Goal: Information Seeking & Learning: Learn about a topic

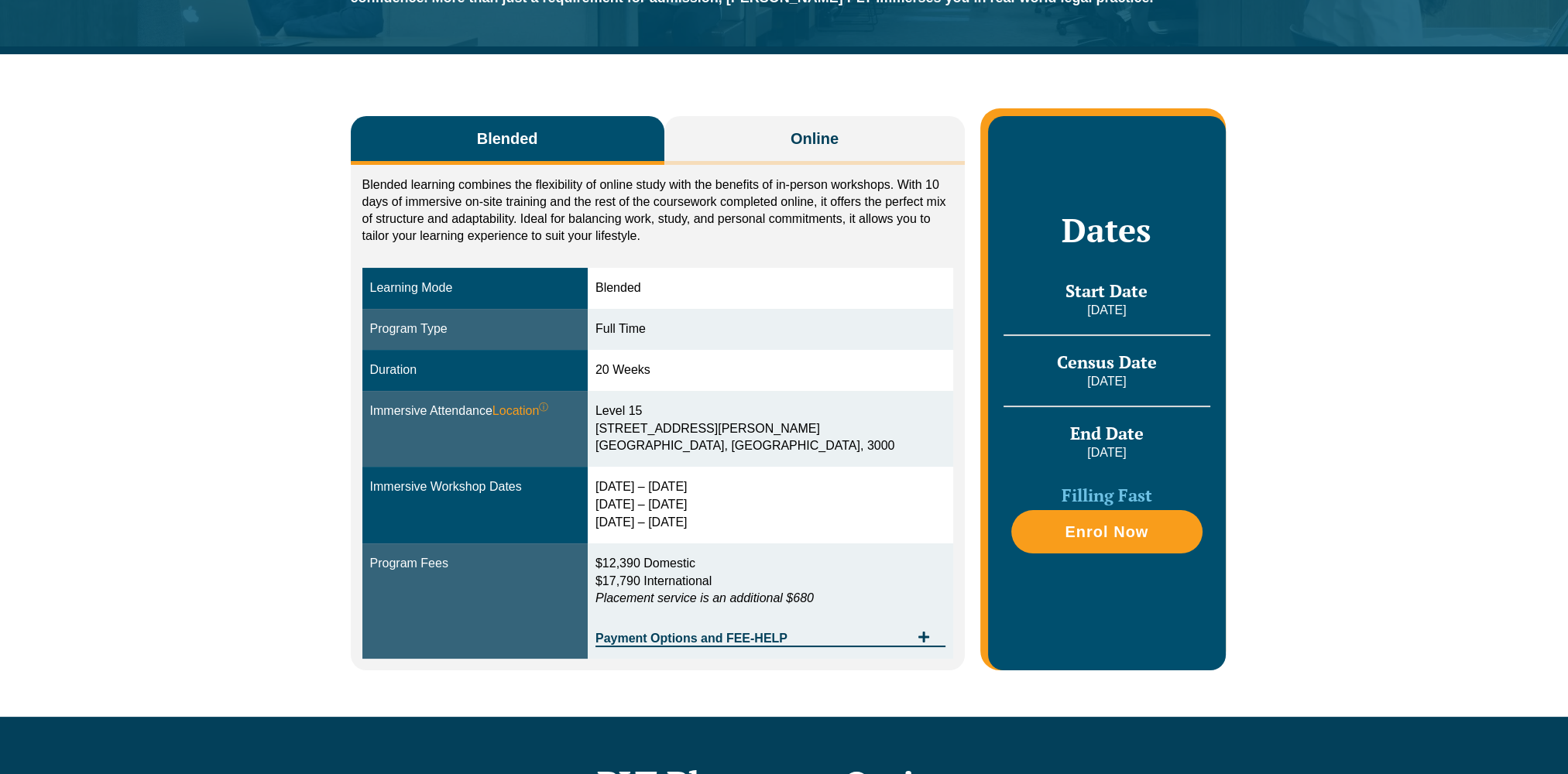
scroll to position [232, 0]
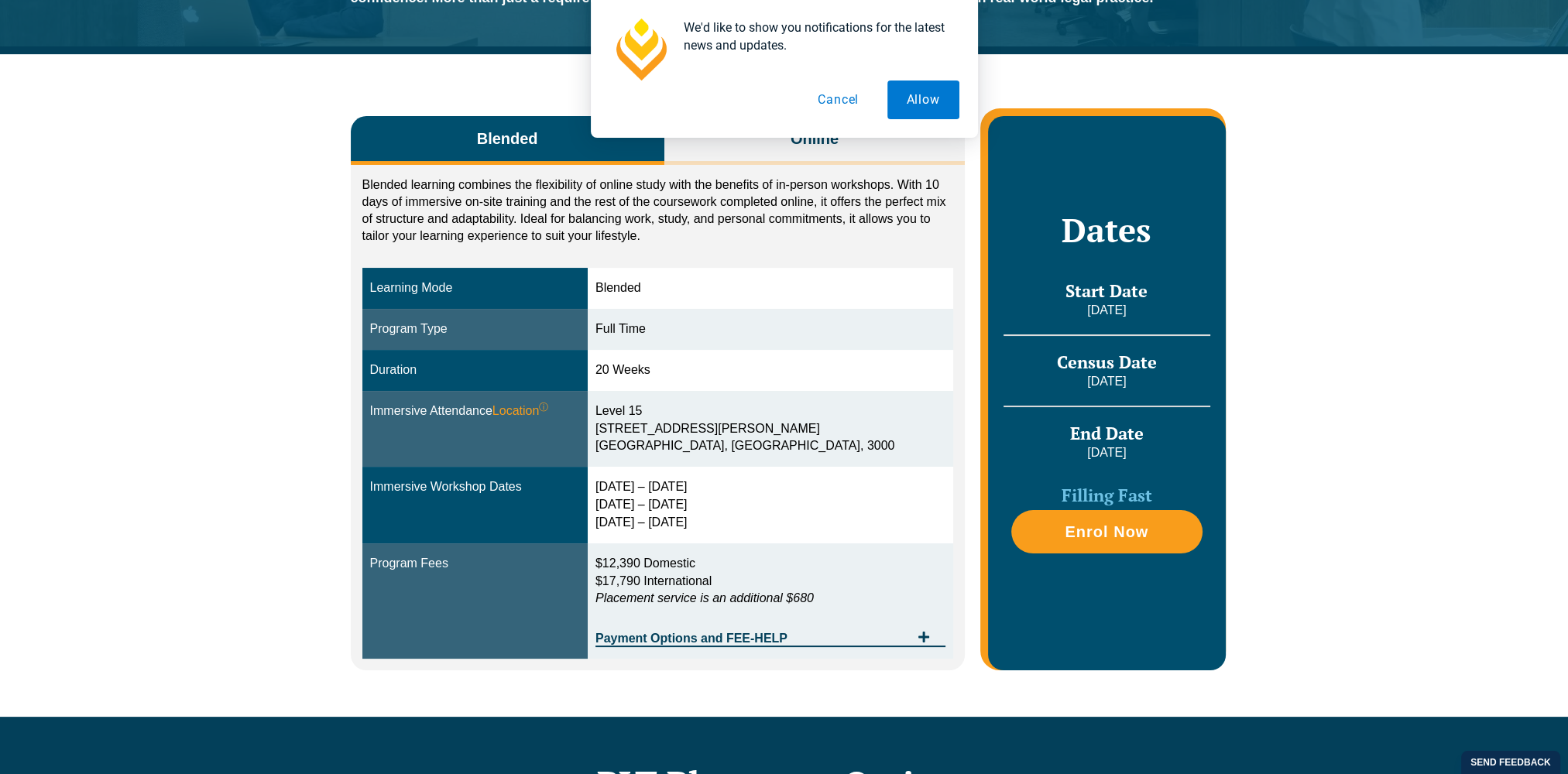
drag, startPoint x: 699, startPoint y: 337, endPoint x: 378, endPoint y: 333, distance: 321.0
click at [378, 333] on tr "Program Type Full Time" at bounding box center [658, 329] width 592 height 41
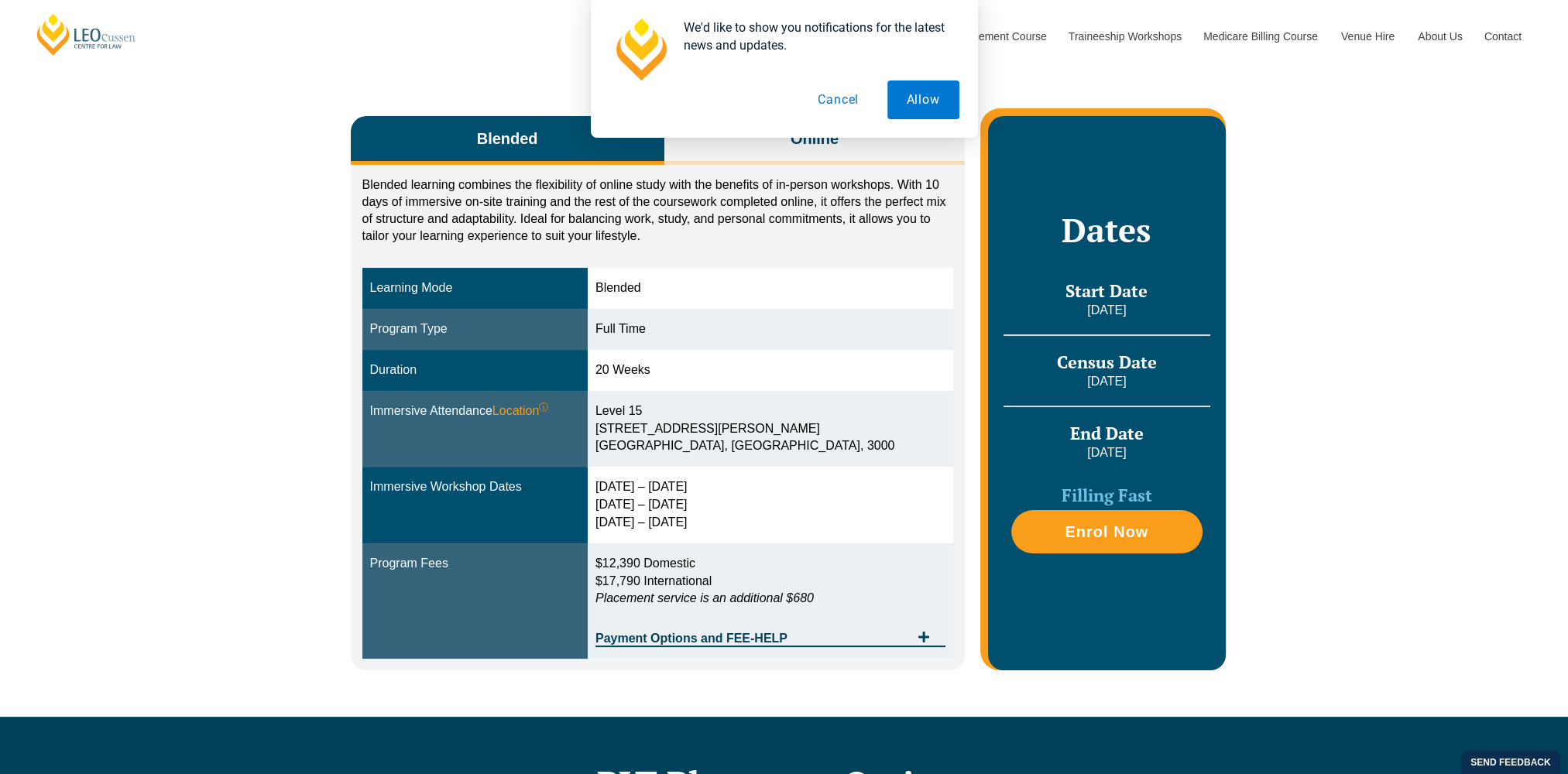
drag, startPoint x: 763, startPoint y: 561, endPoint x: 612, endPoint y: 549, distance: 151.5
click at [612, 549] on tr "Program Fees $12,390 Domestic $17,790 International Placement service is an add…" at bounding box center [658, 601] width 592 height 116
click at [264, 535] on div "Blended Online Blended learning combines the flexibility of online study with t…" at bounding box center [784, 385] width 1568 height 662
drag, startPoint x: 754, startPoint y: 513, endPoint x: 634, endPoint y: 408, distance: 159.5
click at [634, 408] on tbody "Learning Mode Blended Program Type Full Time Duration 20 Weeks Immersive Attend…" at bounding box center [658, 463] width 592 height 391
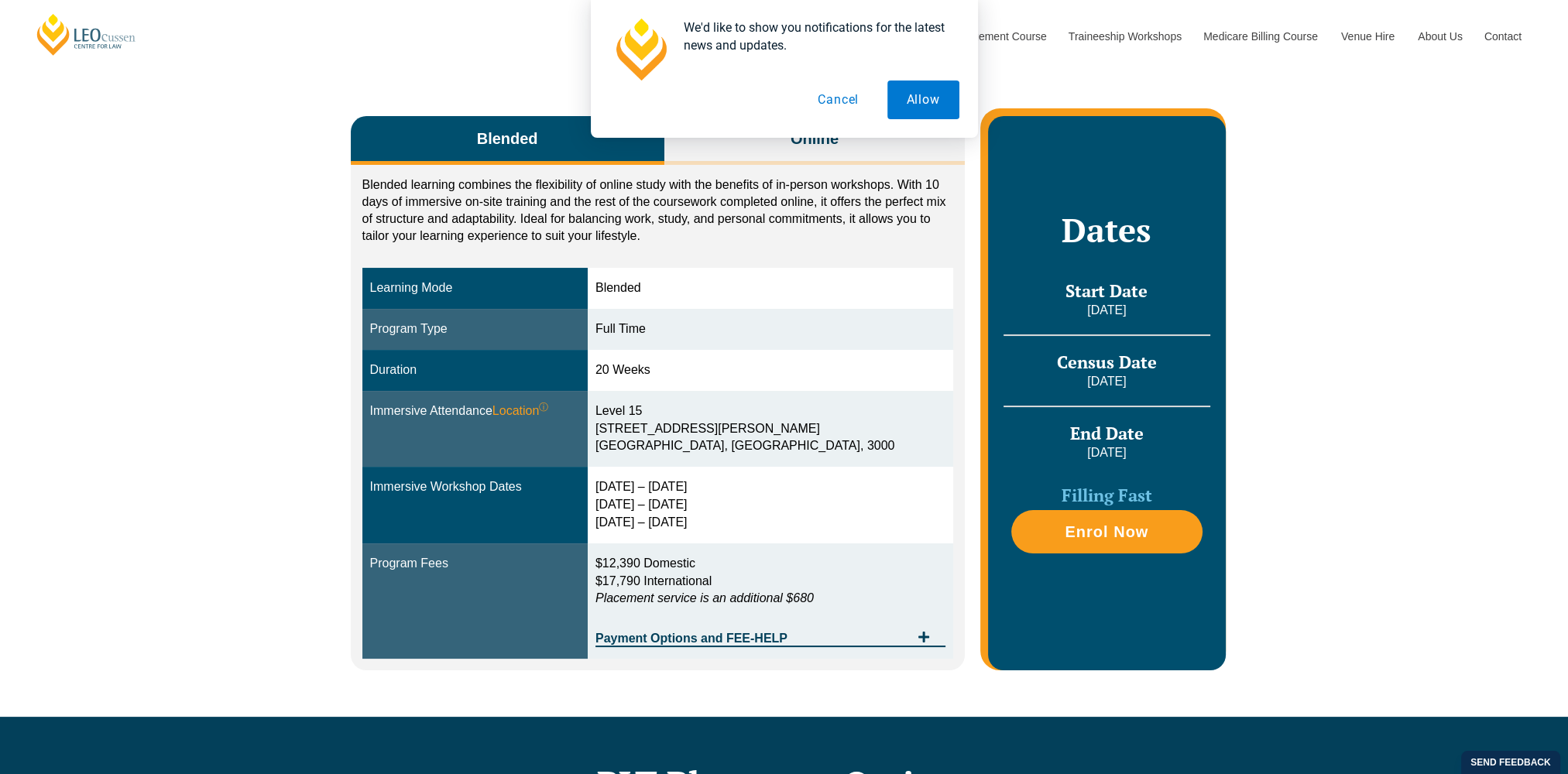
click at [851, 96] on button "Cancel" at bounding box center [837, 100] width 80 height 38
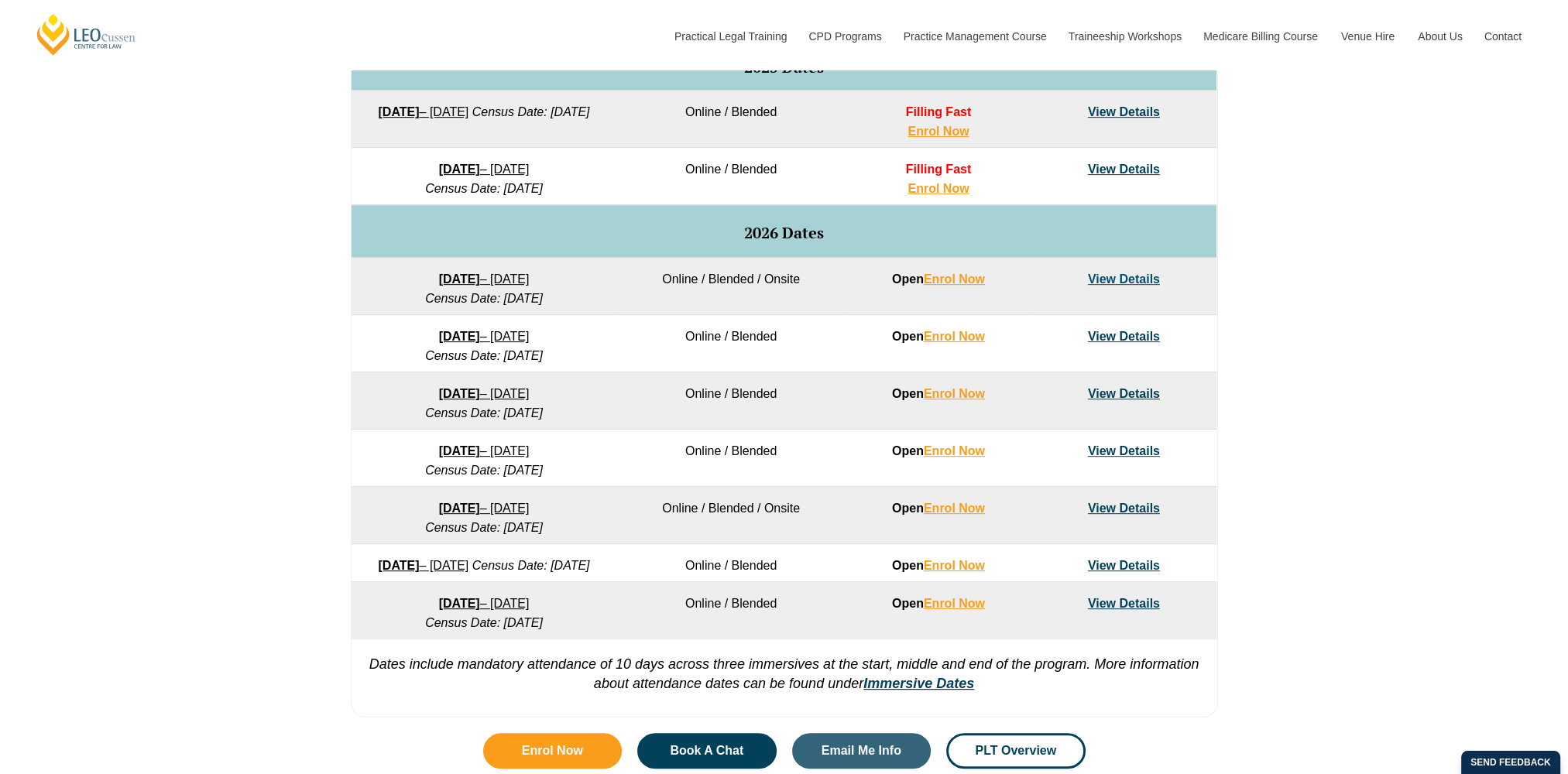
scroll to position [696, 0]
